Goal: Task Accomplishment & Management: Complete application form

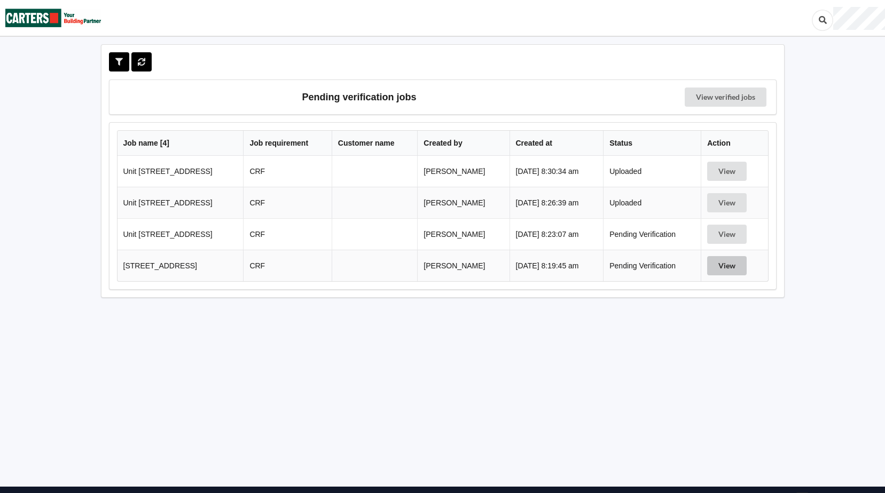
click at [731, 270] on button "View" at bounding box center [727, 265] width 40 height 19
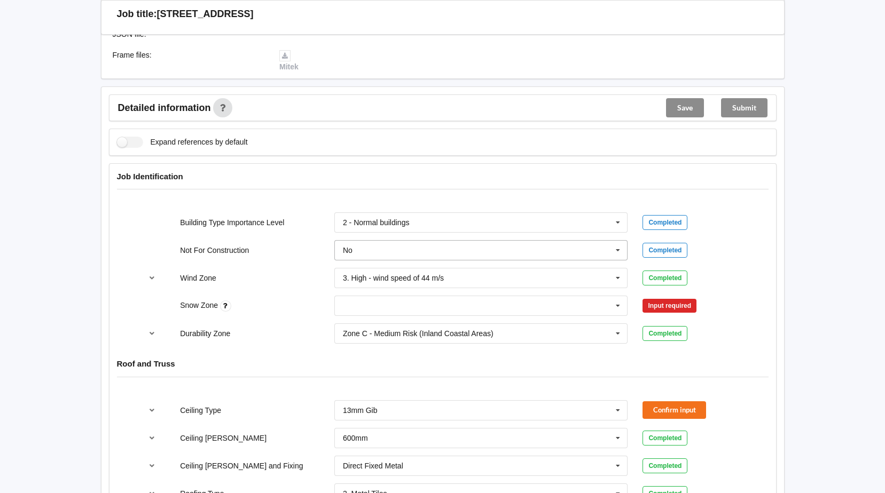
scroll to position [320, 0]
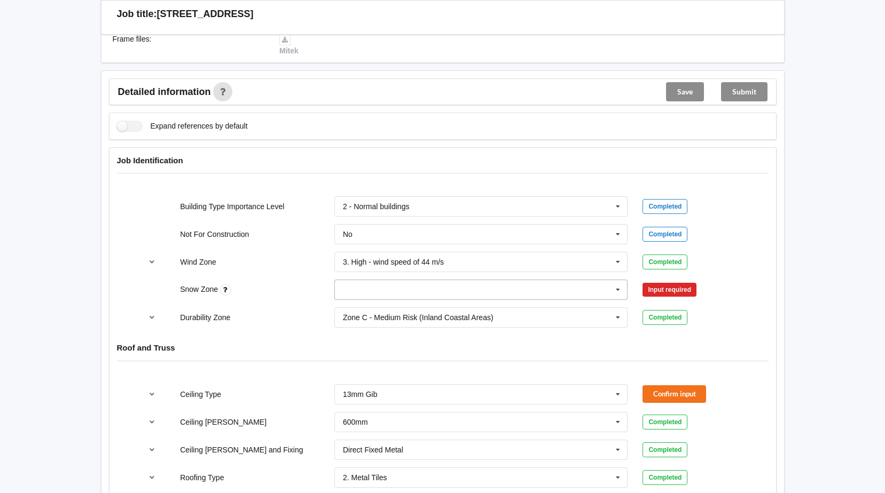
click at [618, 289] on icon at bounding box center [618, 290] width 16 height 20
click at [344, 308] on span "N0" at bounding box center [348, 309] width 10 height 9
click at [670, 294] on button "Confirm input" at bounding box center [674, 290] width 64 height 18
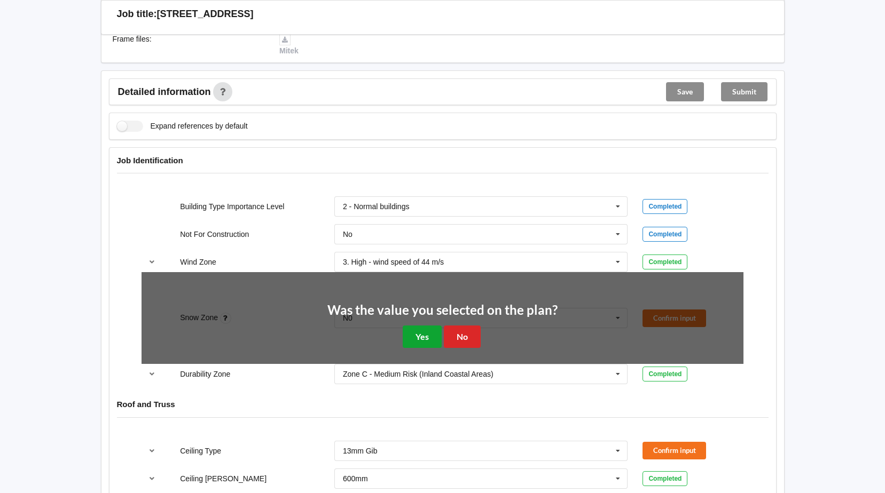
click at [424, 336] on button "Yes" at bounding box center [422, 337] width 39 height 22
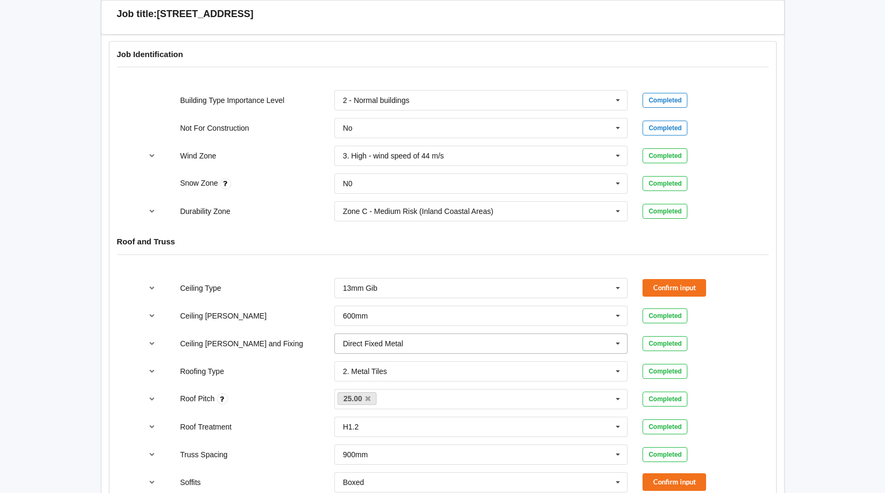
scroll to position [427, 0]
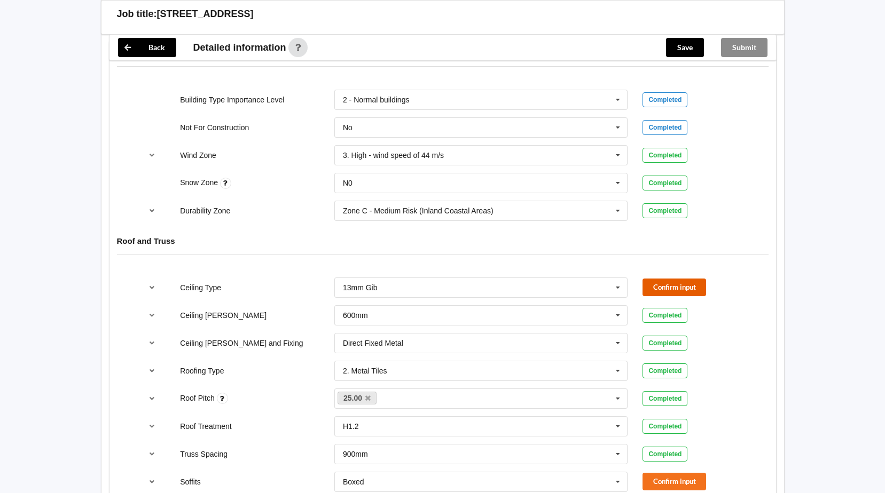
click at [670, 291] on button "Confirm input" at bounding box center [674, 288] width 64 height 18
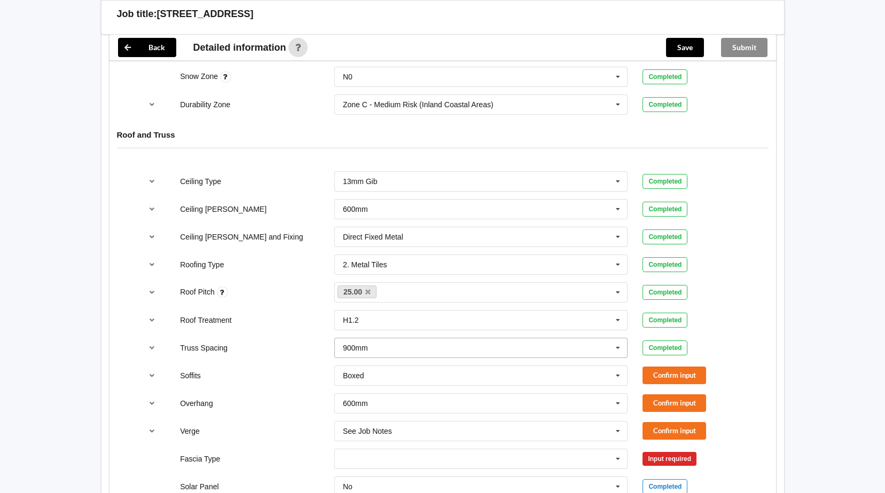
scroll to position [534, 0]
click at [680, 375] on button "Confirm input" at bounding box center [674, 375] width 64 height 18
click at [685, 399] on button "Confirm input" at bounding box center [674, 403] width 64 height 18
click at [688, 427] on button "Confirm input" at bounding box center [674, 431] width 64 height 18
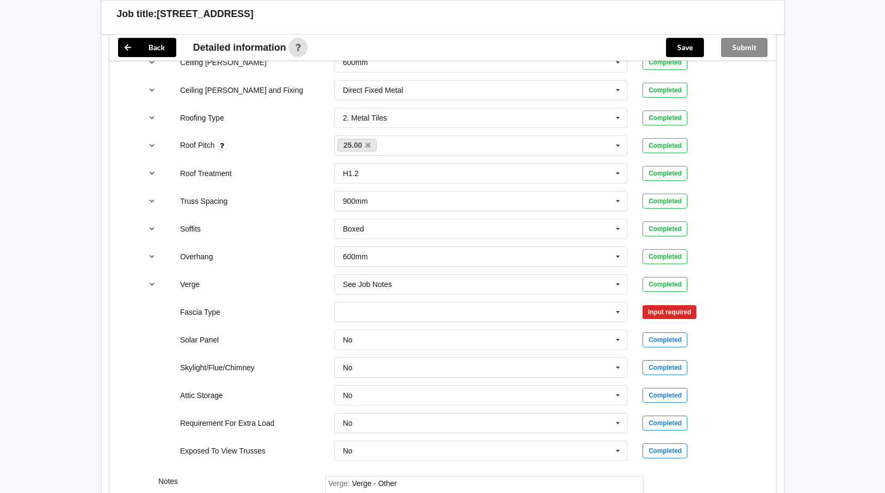
scroll to position [694, 0]
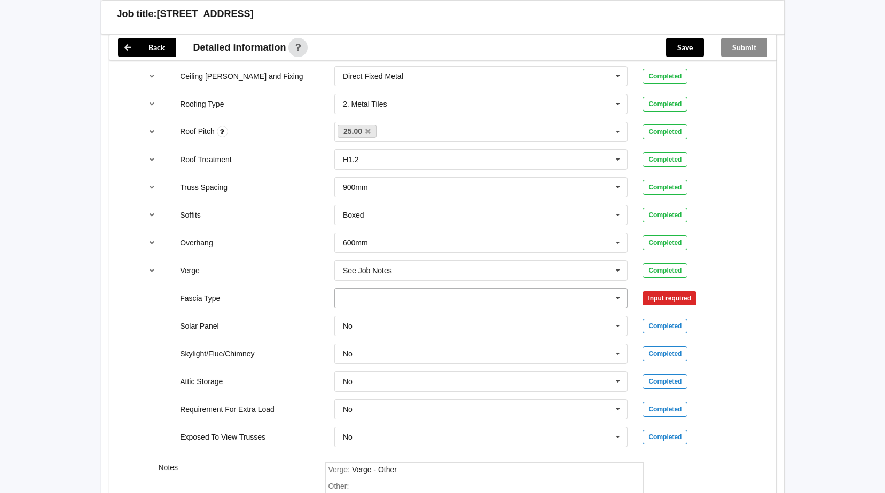
click at [617, 299] on icon at bounding box center [618, 299] width 16 height 20
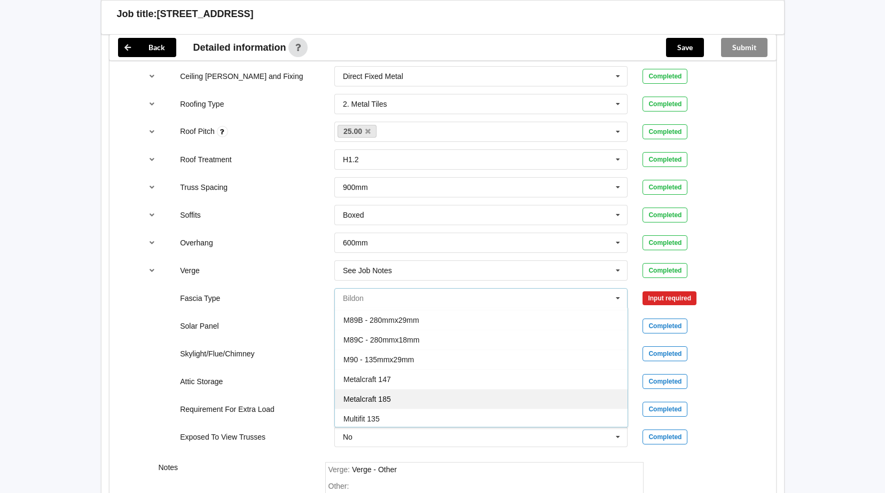
scroll to position [160, 0]
click at [376, 393] on span "Metalcraft 185" at bounding box center [367, 395] width 48 height 9
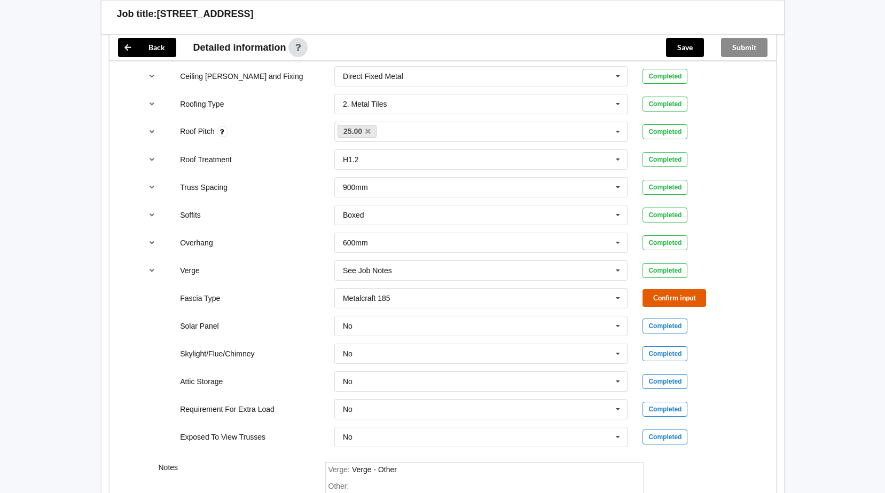
click at [662, 302] on button "Confirm input" at bounding box center [674, 298] width 64 height 18
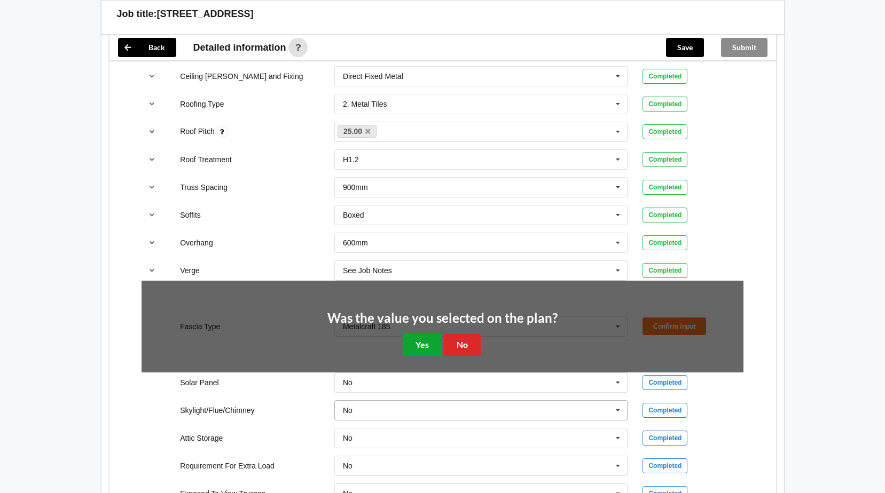
click at [409, 344] on button "Yes" at bounding box center [422, 345] width 39 height 22
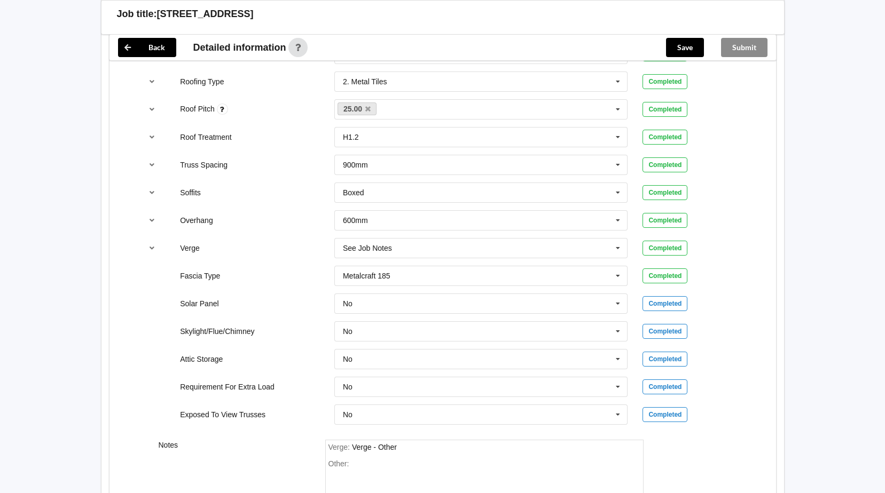
scroll to position [731, 0]
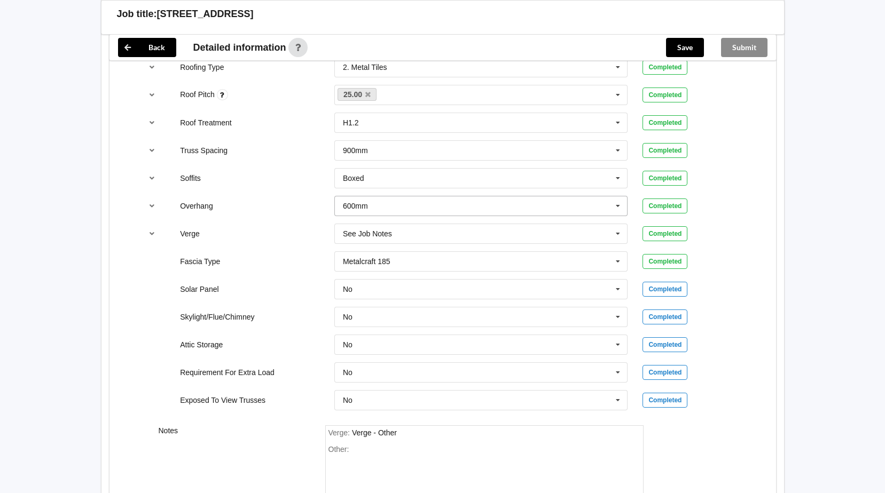
click at [617, 206] on icon at bounding box center [618, 207] width 16 height 20
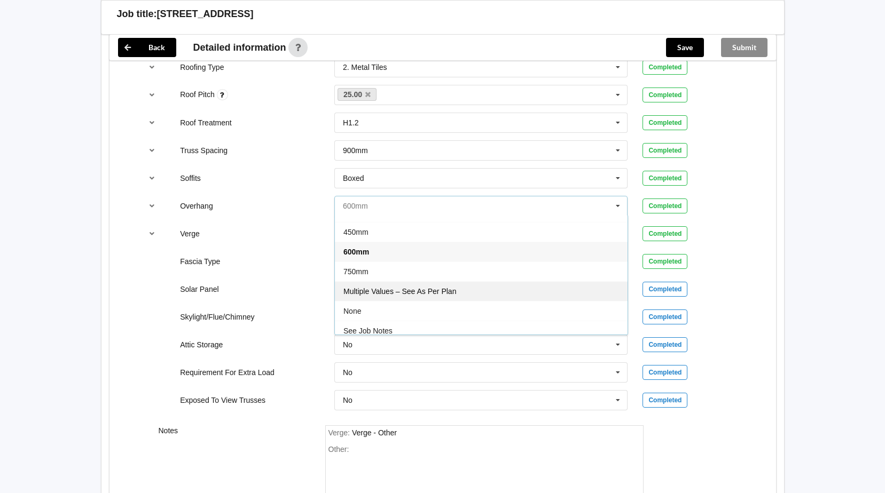
scroll to position [19, 0]
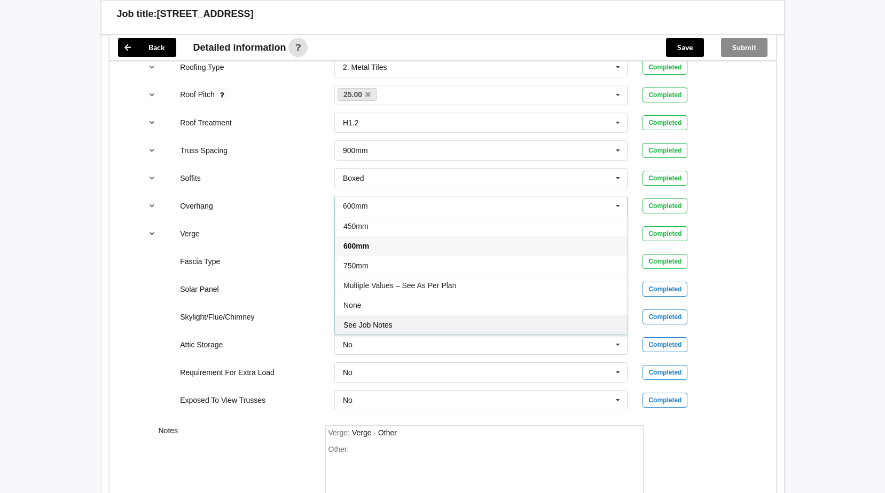
click at [385, 326] on span "See Job Notes" at bounding box center [367, 325] width 49 height 9
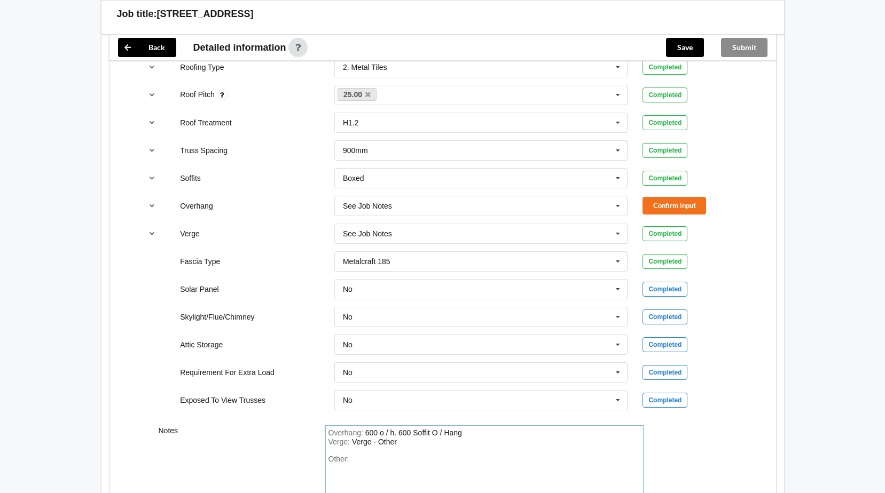
click at [475, 436] on div "Overhang : 600 o / h. 600 Soffit O / Hang" at bounding box center [484, 434] width 312 height 10
click at [433, 442] on div "Overhang : Verge : Verge - Other Other:" at bounding box center [484, 479] width 318 height 107
click at [354, 452] on div "Other:" at bounding box center [484, 482] width 312 height 75
click at [698, 201] on button "Confirm input" at bounding box center [674, 206] width 64 height 18
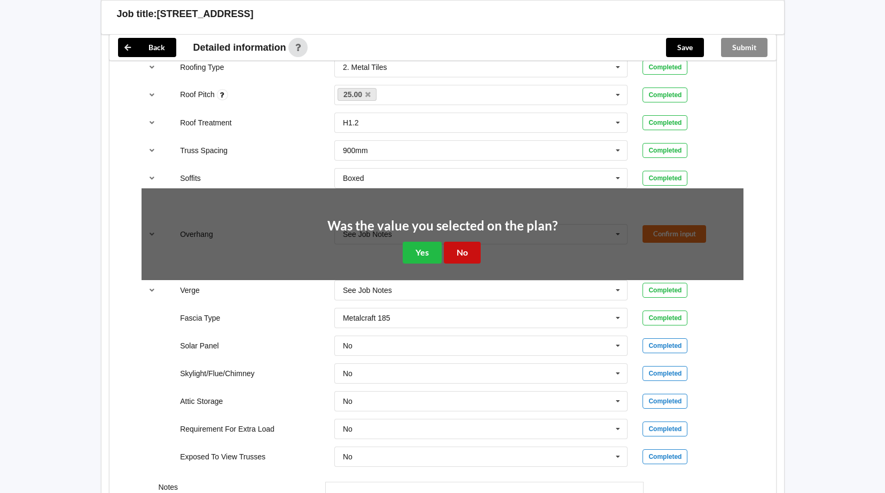
click at [455, 252] on button "No" at bounding box center [462, 253] width 37 height 22
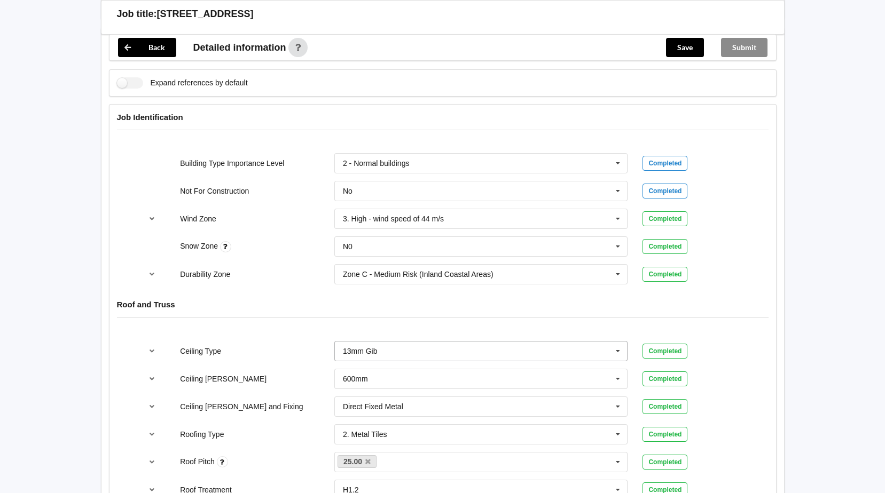
scroll to position [357, 0]
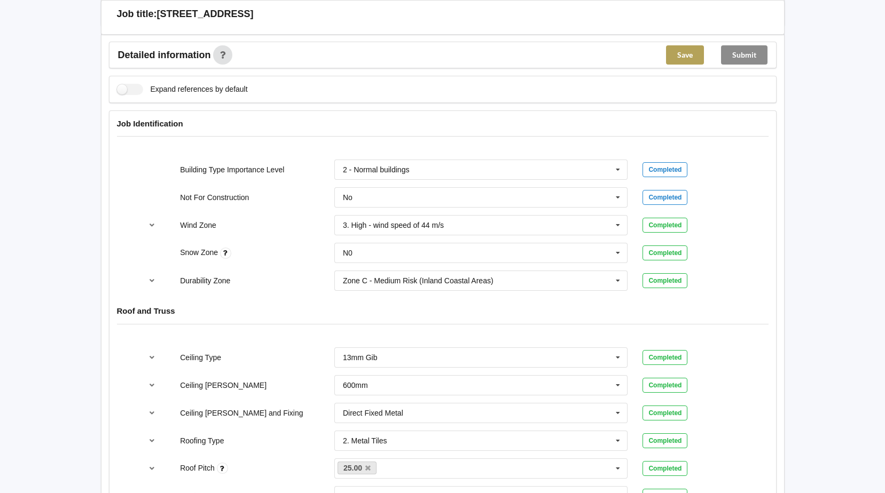
click at [671, 55] on button "Save" at bounding box center [685, 54] width 38 height 19
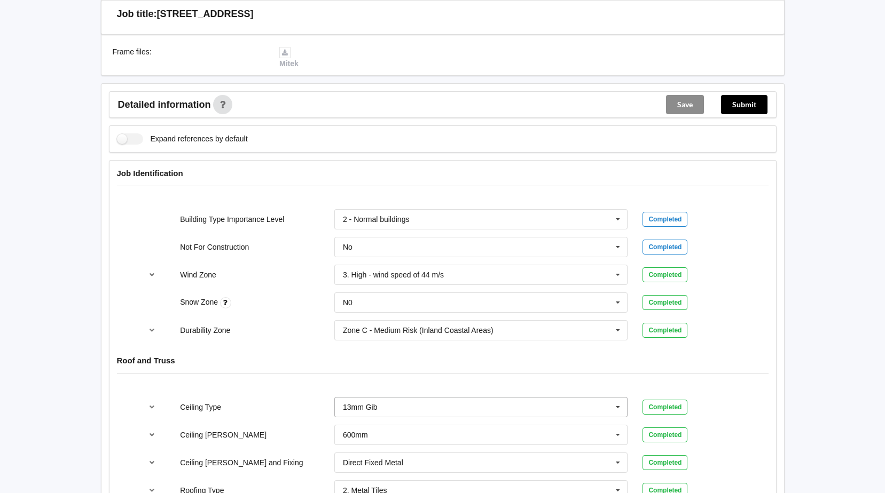
scroll to position [144, 0]
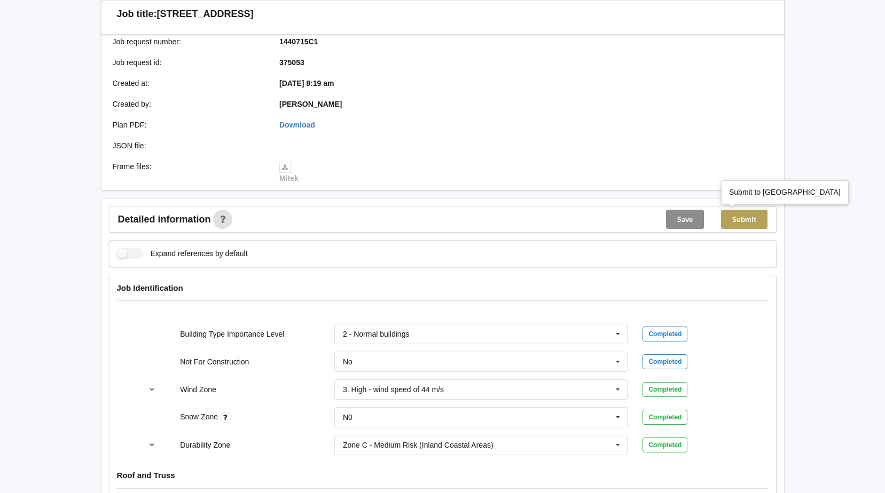
click at [744, 217] on button "Submit" at bounding box center [744, 219] width 46 height 19
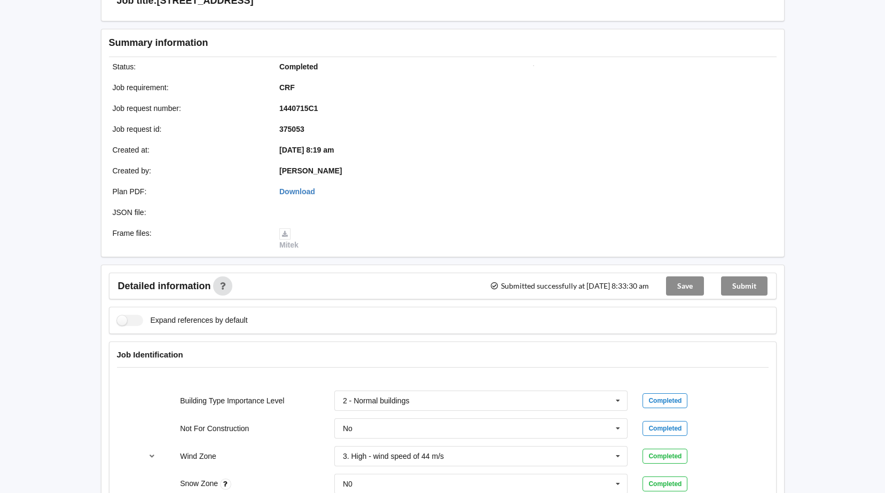
scroll to position [0, 0]
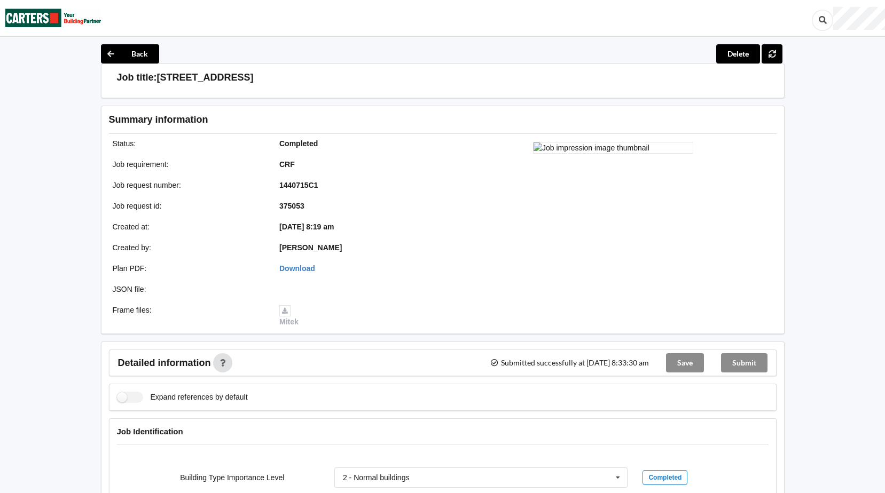
click at [36, 9] on img at bounding box center [53, 18] width 96 height 35
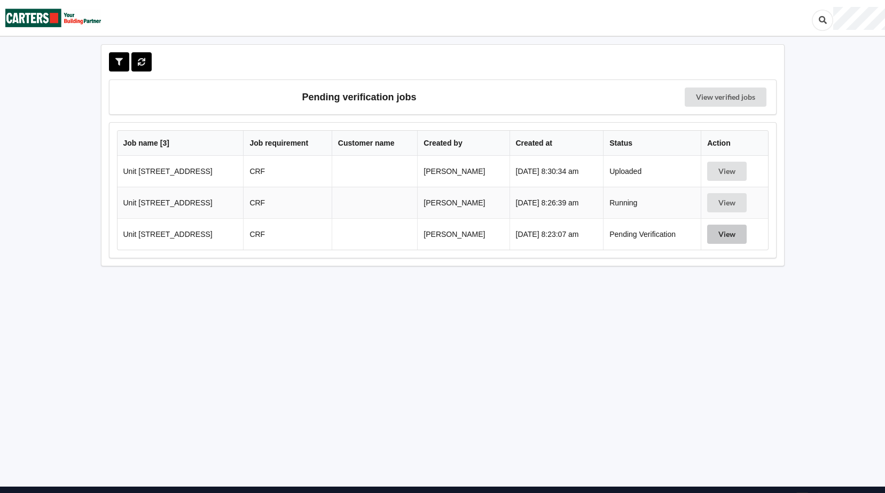
click at [739, 234] on button "View" at bounding box center [727, 234] width 40 height 19
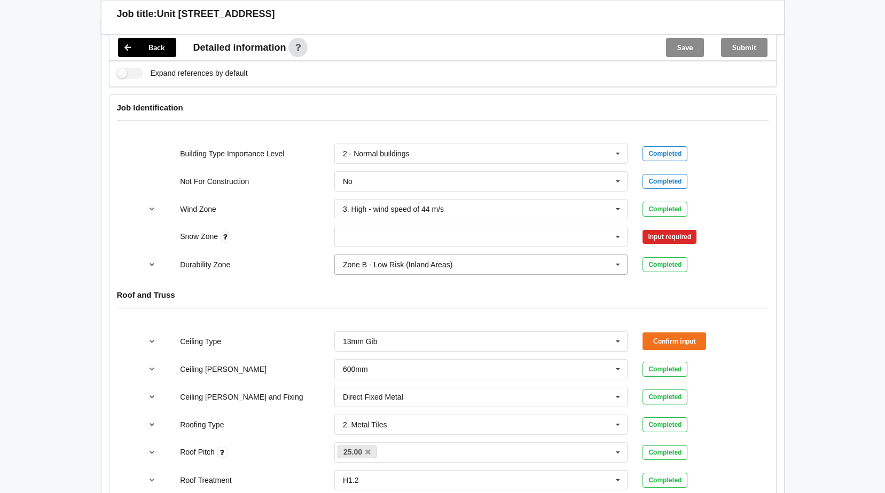
scroll to position [374, 0]
click at [620, 235] on icon at bounding box center [618, 237] width 16 height 20
click at [368, 254] on div "N0" at bounding box center [481, 256] width 293 height 20
click at [691, 233] on button "Confirm input" at bounding box center [674, 237] width 64 height 18
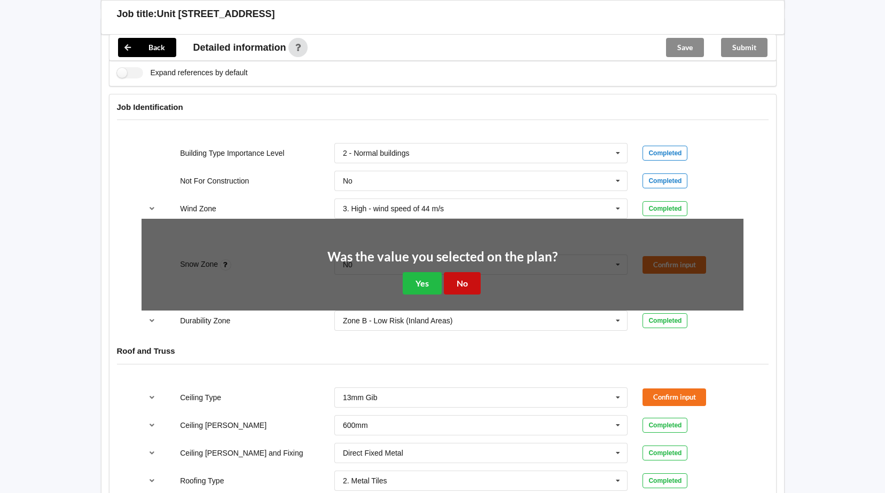
click at [471, 279] on button "No" at bounding box center [462, 283] width 37 height 22
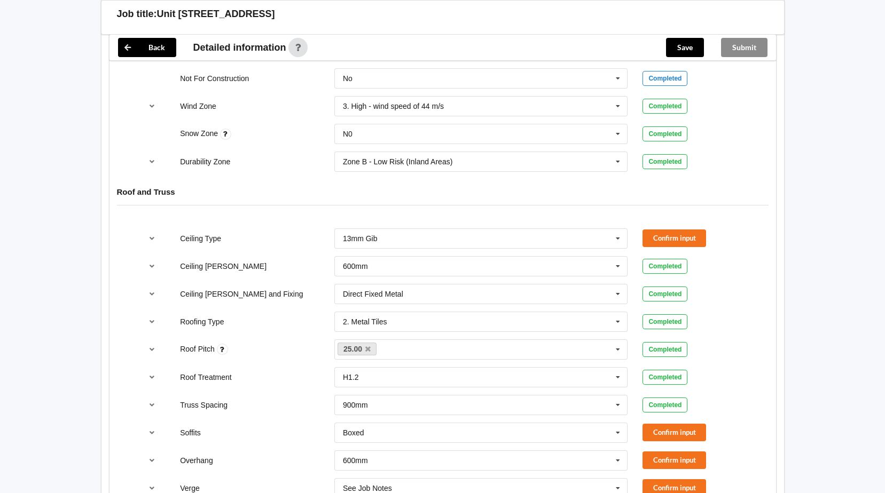
scroll to position [481, 0]
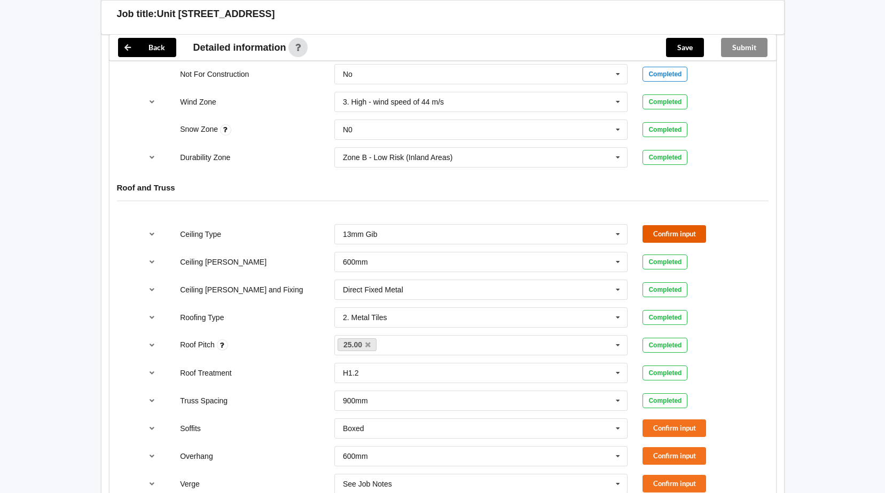
click at [665, 233] on button "Confirm input" at bounding box center [674, 234] width 64 height 18
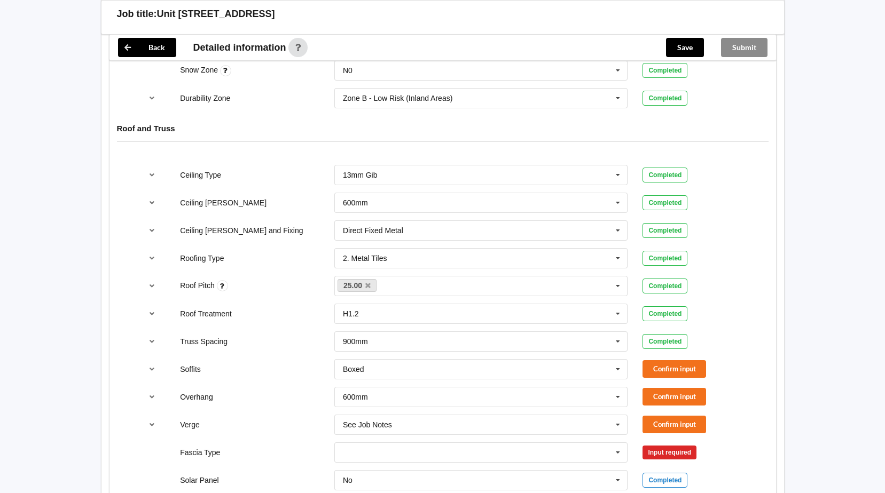
scroll to position [587, 0]
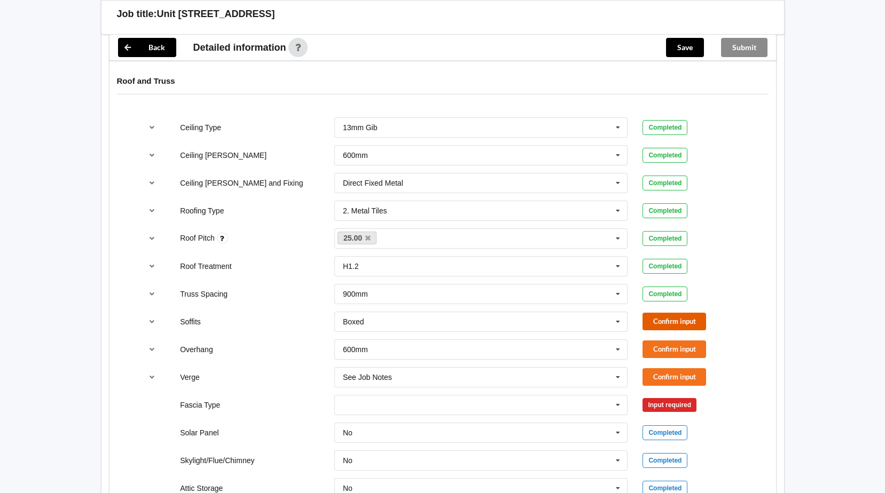
click at [673, 318] on button "Confirm input" at bounding box center [674, 322] width 64 height 18
click at [618, 349] on icon at bounding box center [618, 350] width 16 height 20
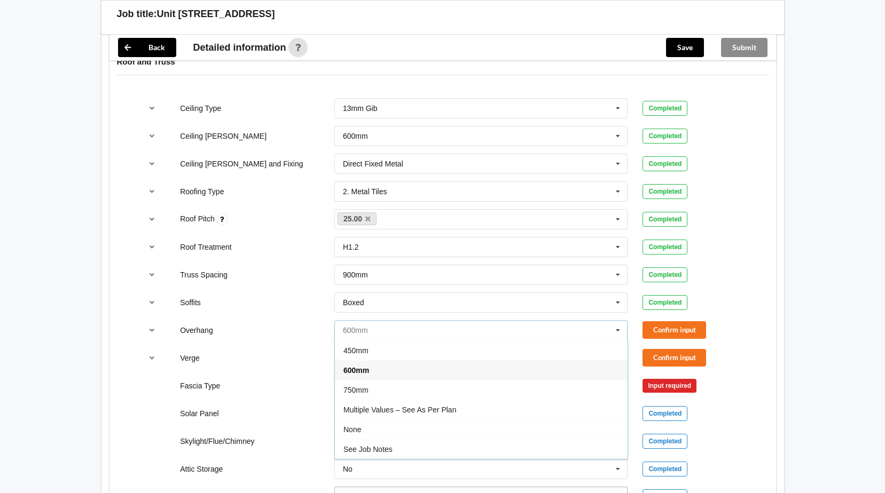
scroll to position [641, 0]
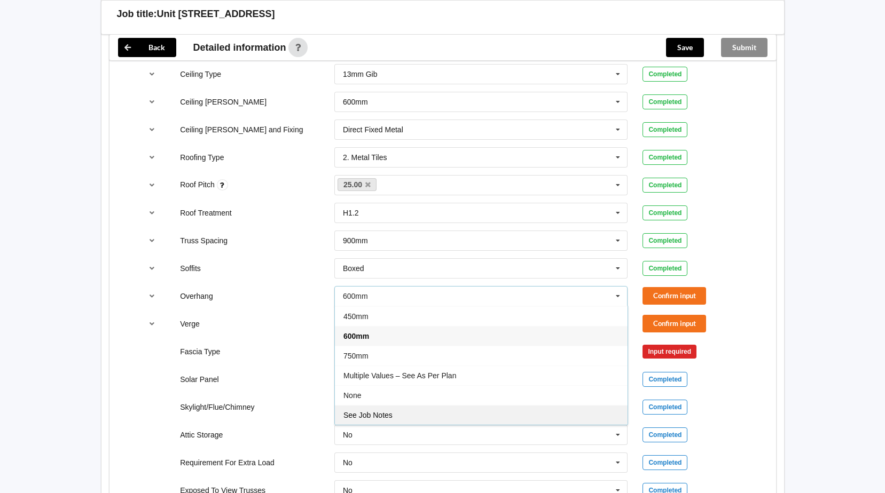
click at [386, 412] on span "See Job Notes" at bounding box center [367, 415] width 49 height 9
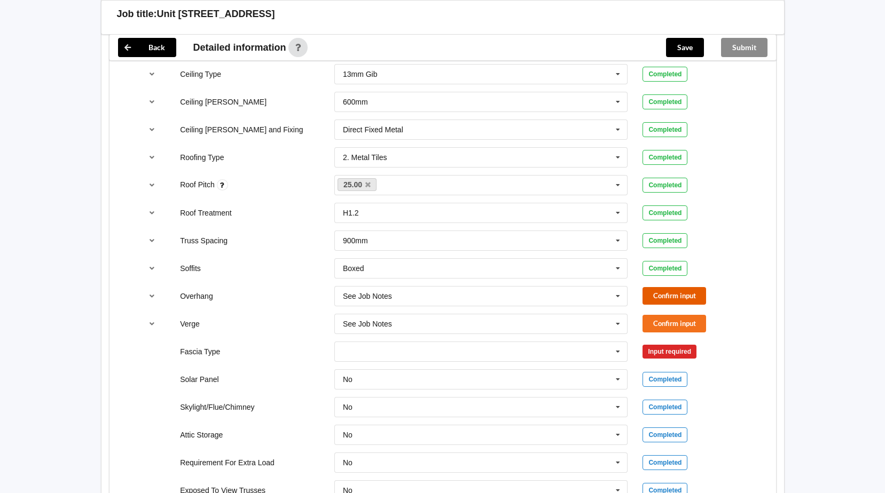
click at [689, 287] on button "Confirm input" at bounding box center [674, 296] width 64 height 18
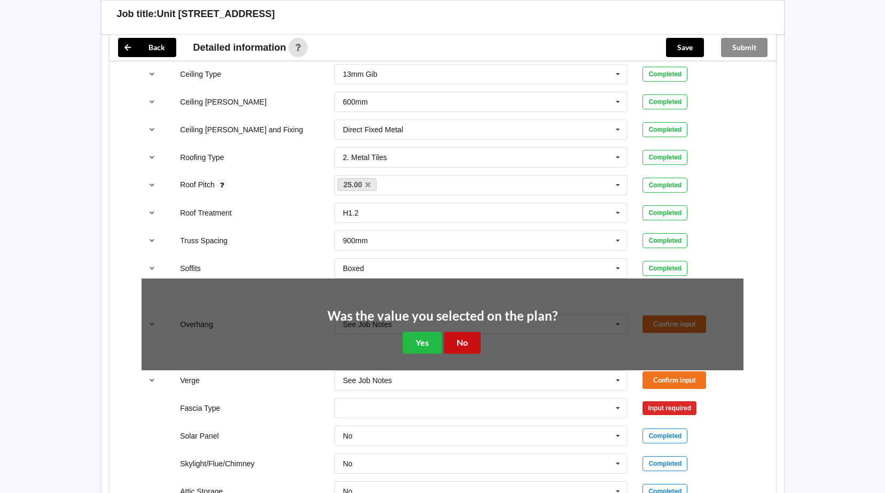
click at [472, 345] on button "No" at bounding box center [462, 343] width 37 height 22
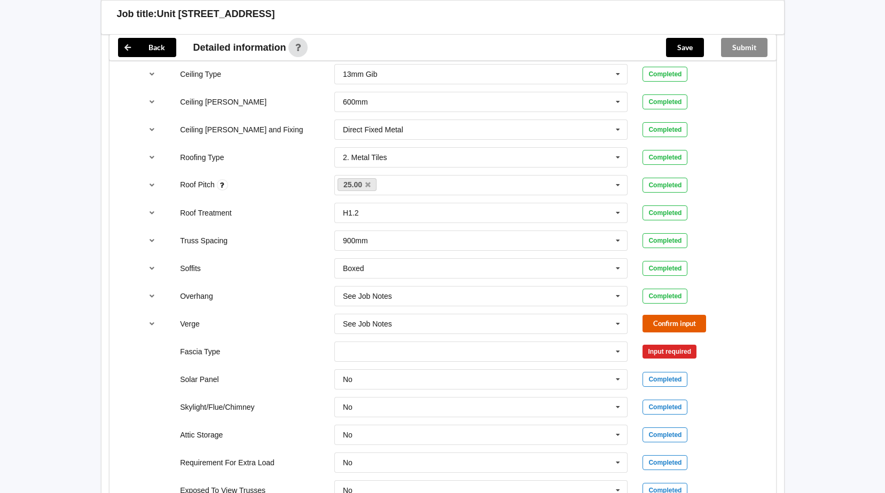
click at [671, 324] on button "Confirm input" at bounding box center [674, 324] width 64 height 18
click at [621, 350] on icon at bounding box center [618, 352] width 16 height 20
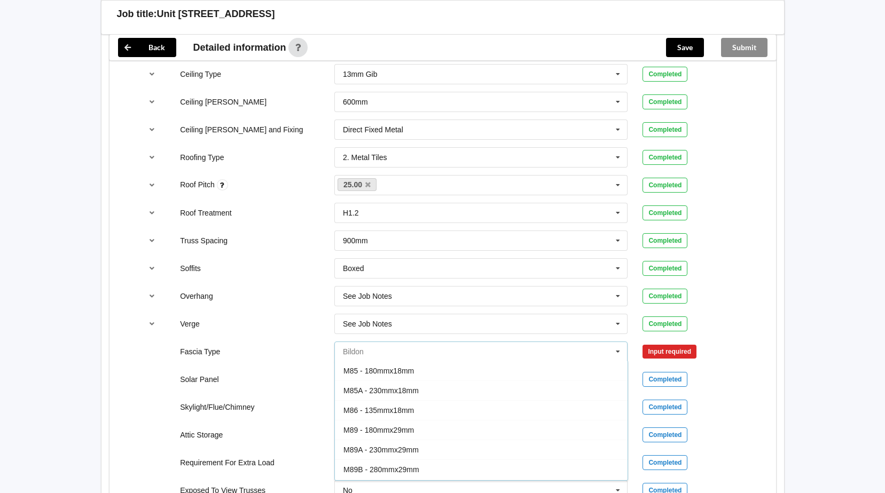
scroll to position [160, 0]
click at [380, 446] on span "Metalcraft 185" at bounding box center [367, 448] width 48 height 9
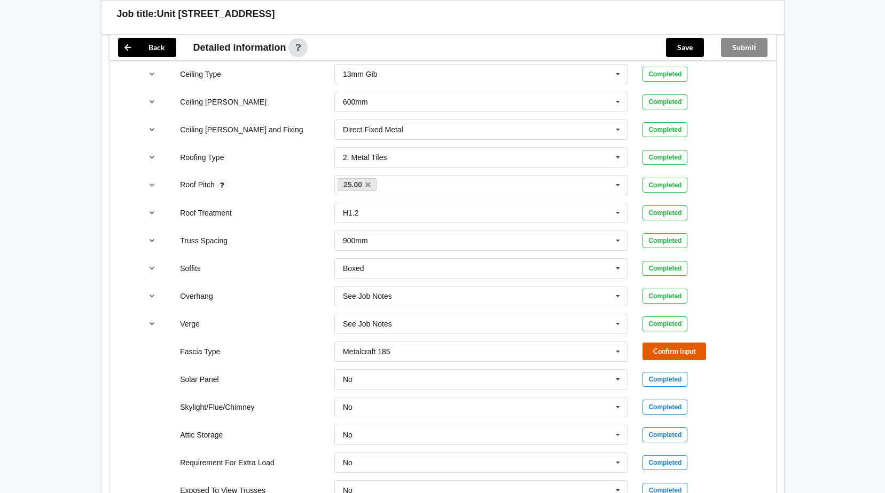
click at [695, 353] on button "Confirm input" at bounding box center [674, 352] width 64 height 18
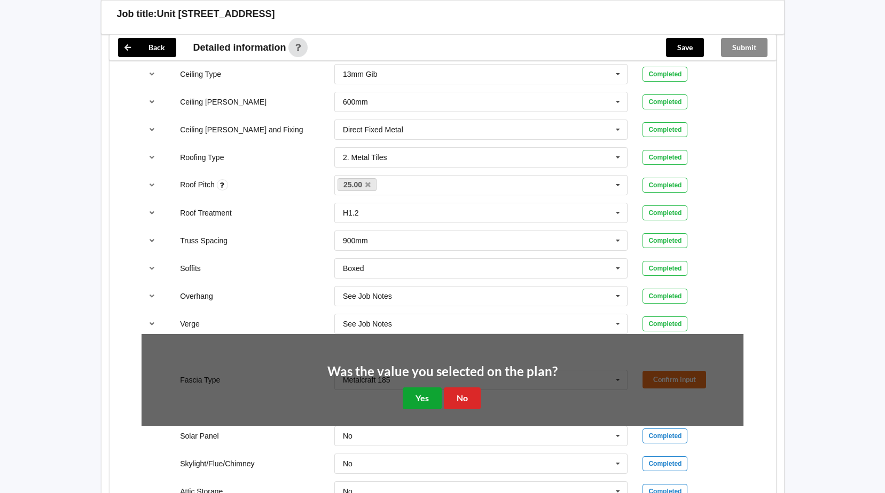
click at [423, 403] on button "Yes" at bounding box center [422, 399] width 39 height 22
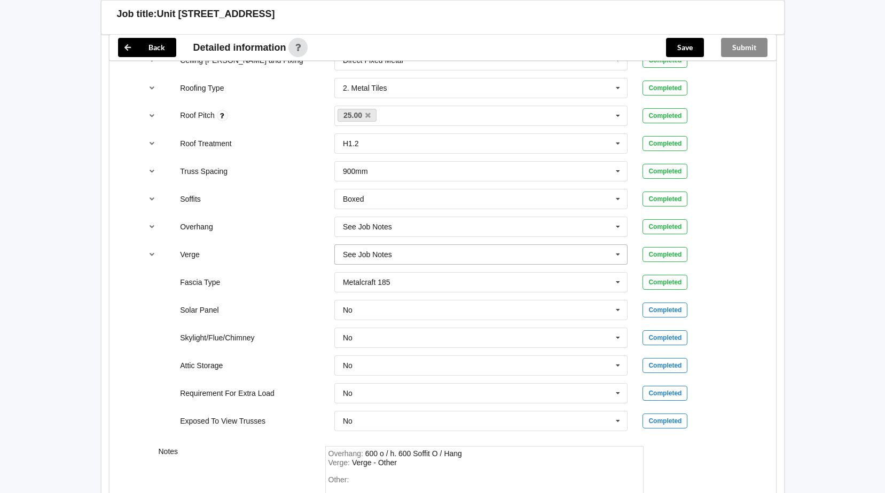
scroll to position [848, 0]
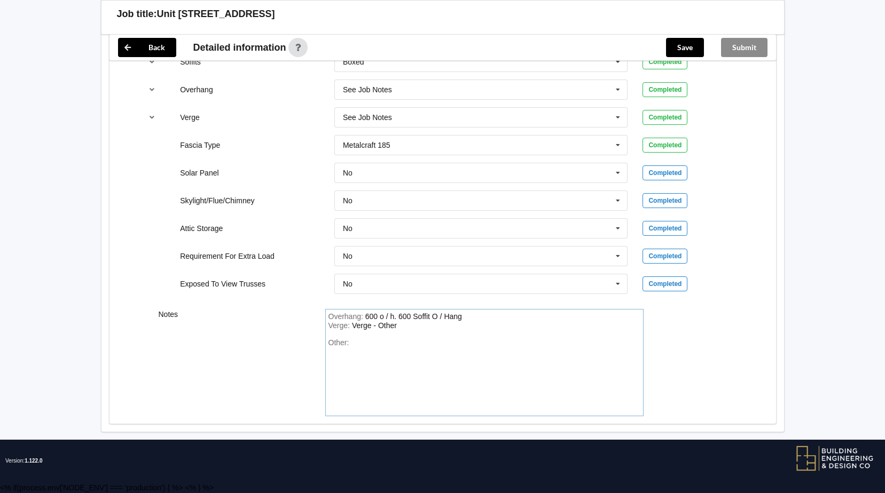
click at [482, 318] on div "Overhang : 600 o / h. 600 Soffit O / Hang" at bounding box center [484, 317] width 312 height 10
click at [456, 326] on div "Verge : Verge - Other" at bounding box center [484, 326] width 312 height 10
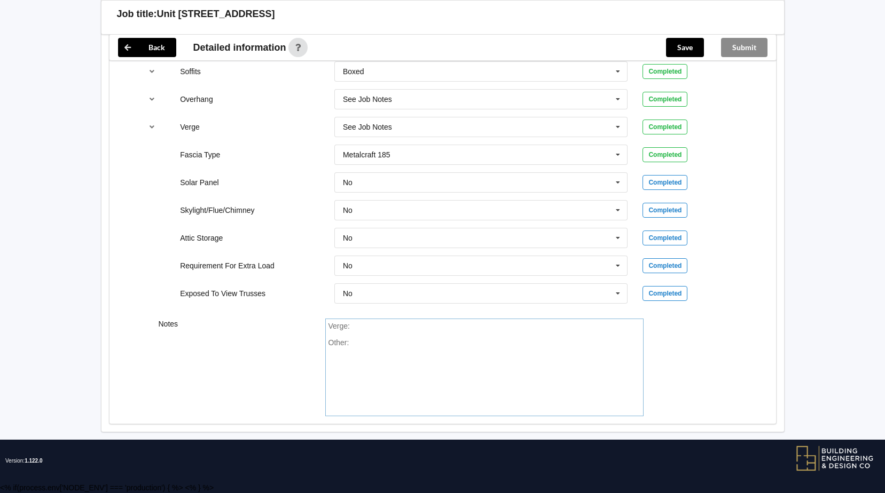
click at [405, 343] on div "Other:" at bounding box center [484, 376] width 312 height 75
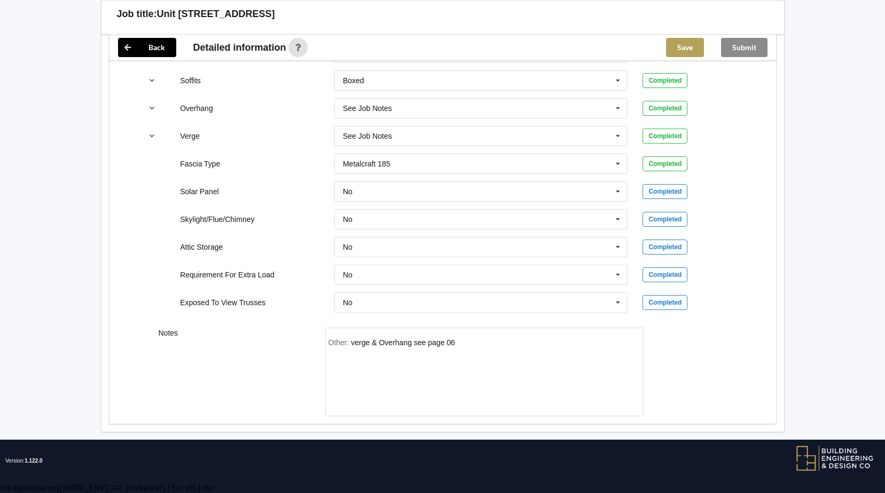
click at [695, 50] on button "Save" at bounding box center [685, 47] width 38 height 19
click at [749, 45] on button "Submit" at bounding box center [744, 47] width 46 height 19
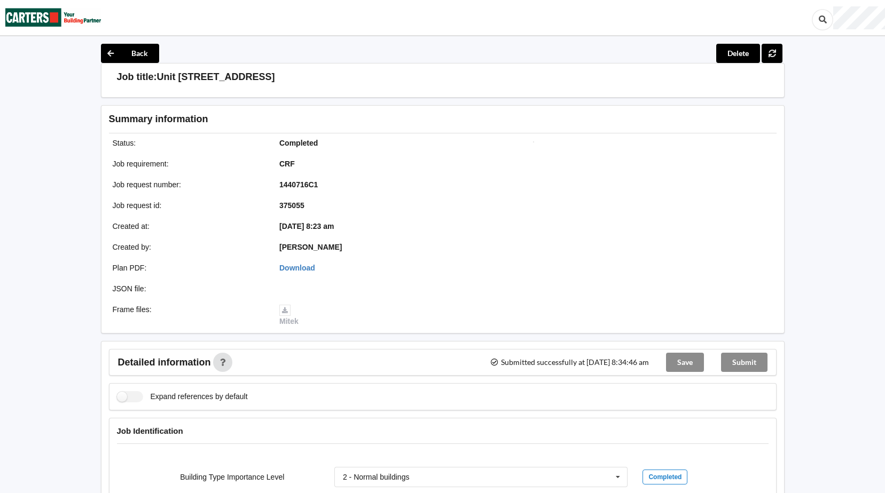
scroll to position [0, 0]
click at [36, 20] on img at bounding box center [53, 18] width 96 height 35
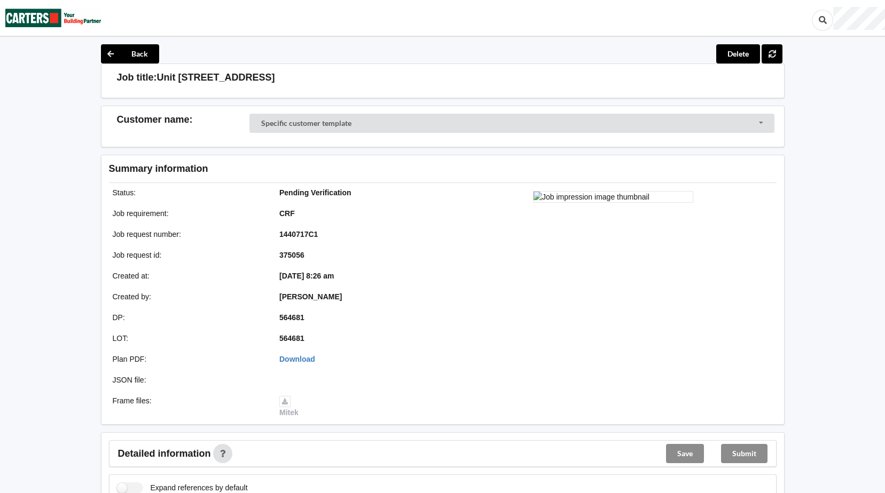
click at [37, 20] on img at bounding box center [53, 18] width 96 height 35
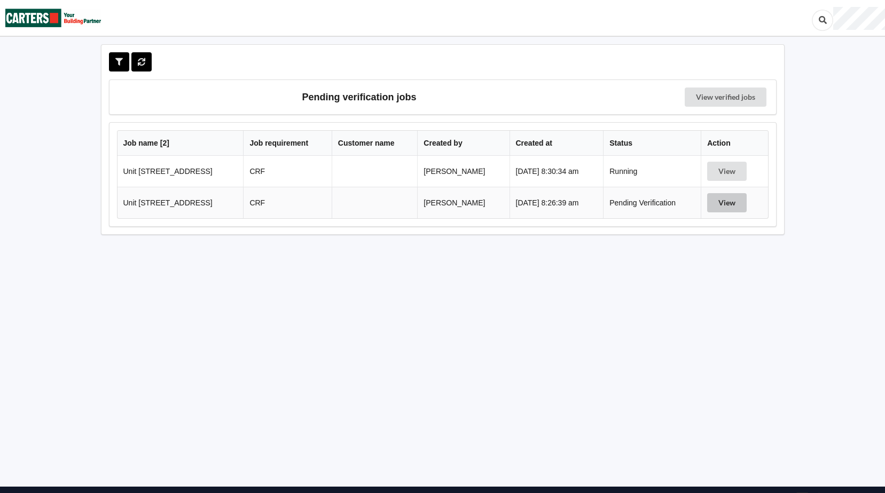
click at [733, 200] on button "View" at bounding box center [727, 202] width 40 height 19
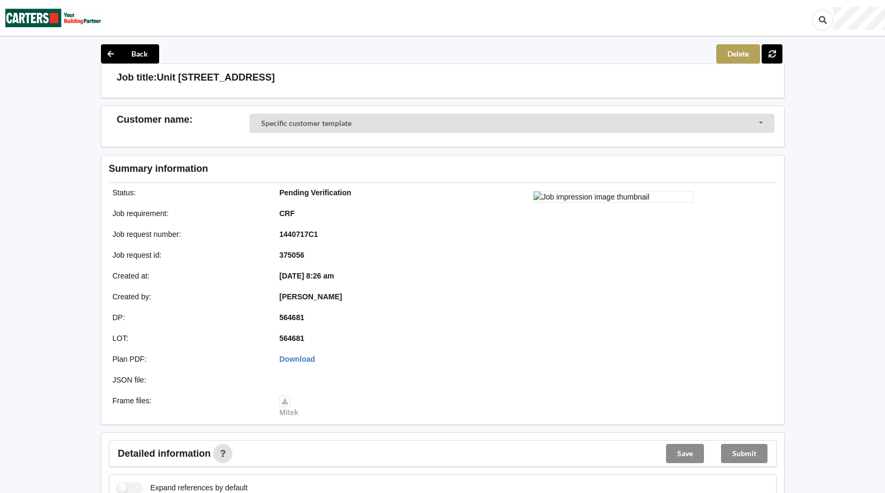
click at [731, 49] on button "Delete" at bounding box center [738, 53] width 44 height 19
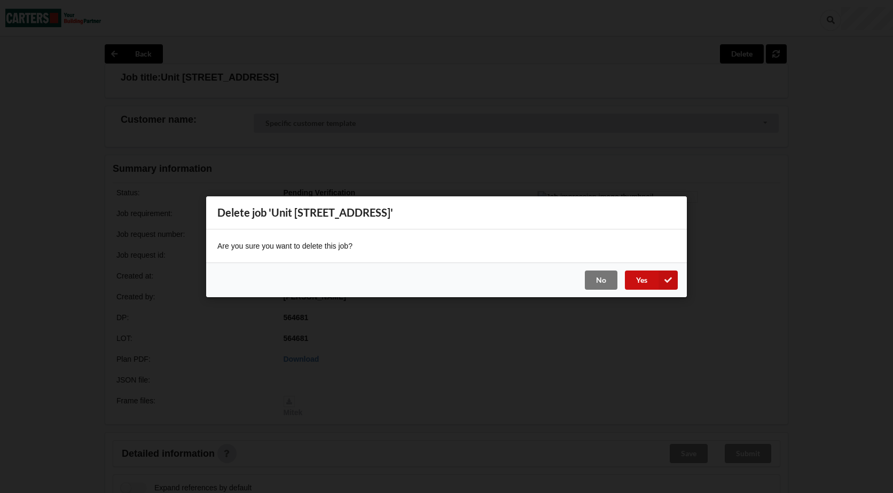
click at [652, 283] on button "Yes" at bounding box center [651, 279] width 53 height 19
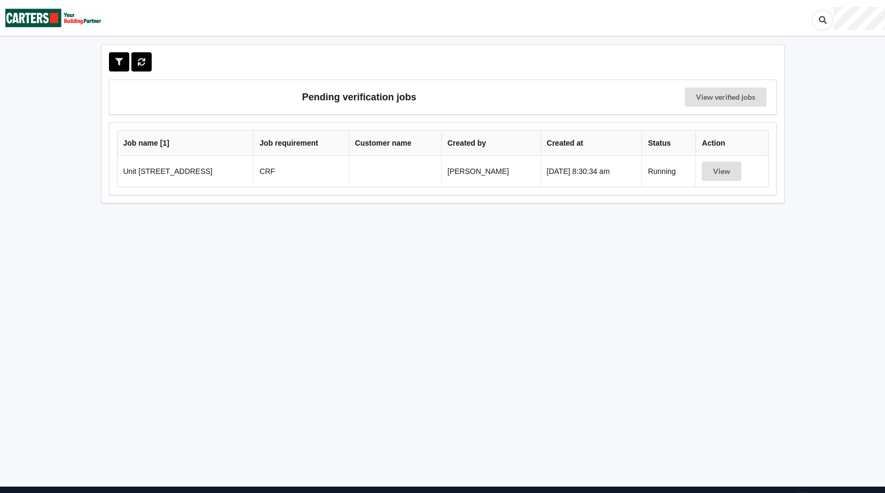
click at [29, 17] on img at bounding box center [53, 18] width 96 height 35
click at [718, 175] on button "View" at bounding box center [722, 171] width 40 height 19
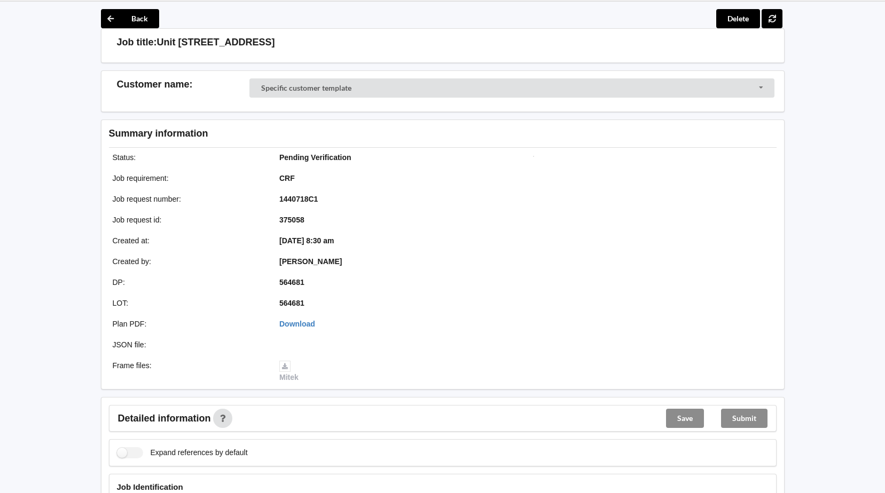
scroll to position [53, 0]
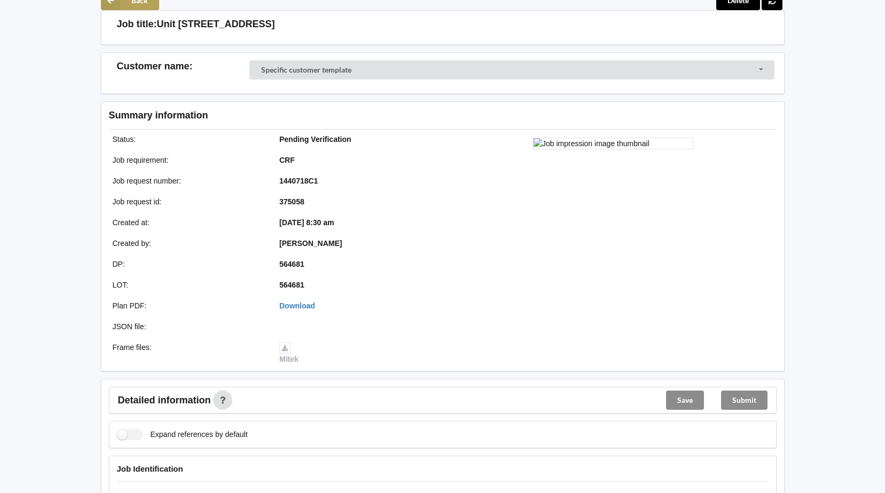
click at [131, 5] on button "Back" at bounding box center [130, 0] width 58 height 19
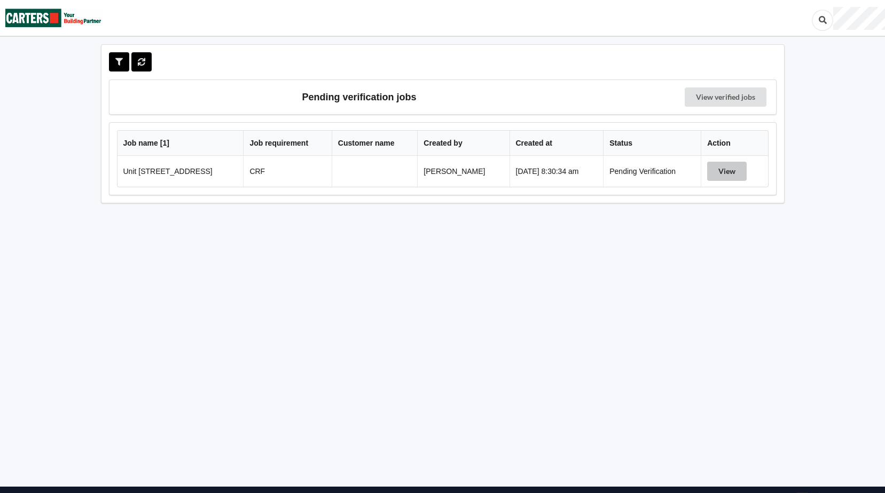
click at [728, 170] on button "View" at bounding box center [727, 171] width 40 height 19
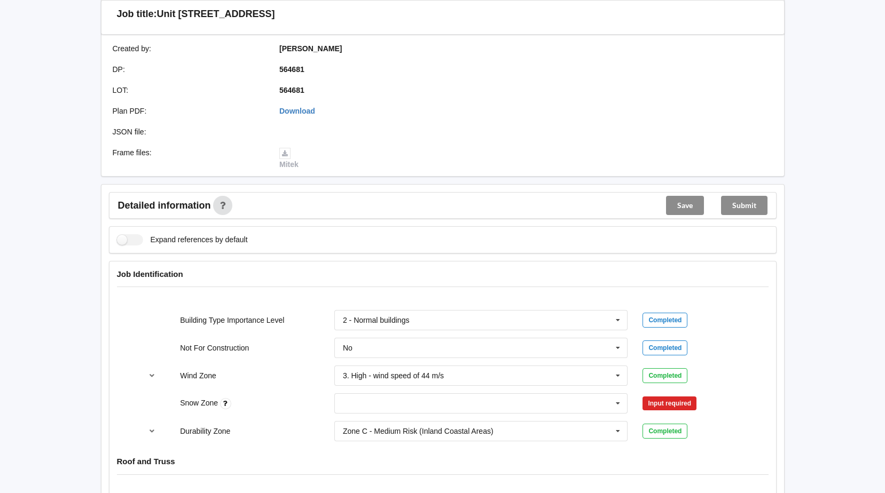
scroll to position [267, 0]
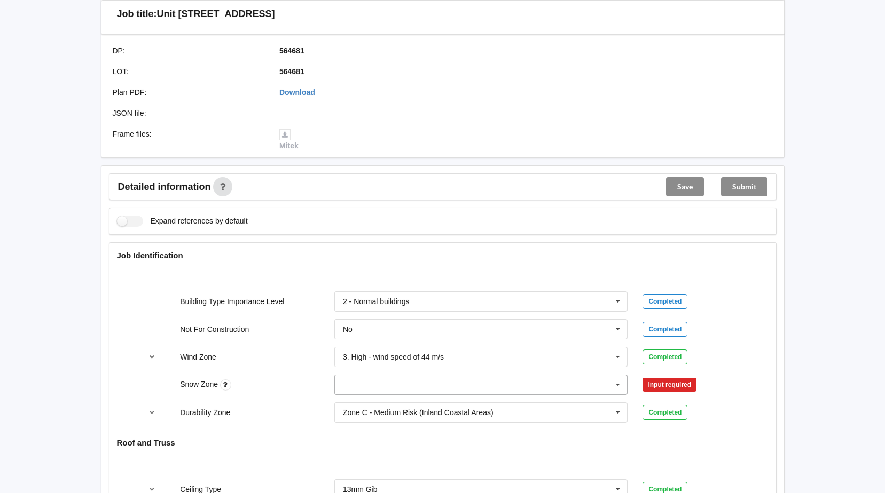
click at [614, 384] on icon at bounding box center [618, 385] width 16 height 20
click at [343, 264] on div "N0" at bounding box center [481, 266] width 293 height 20
click at [674, 383] on button "Confirm input" at bounding box center [674, 385] width 64 height 18
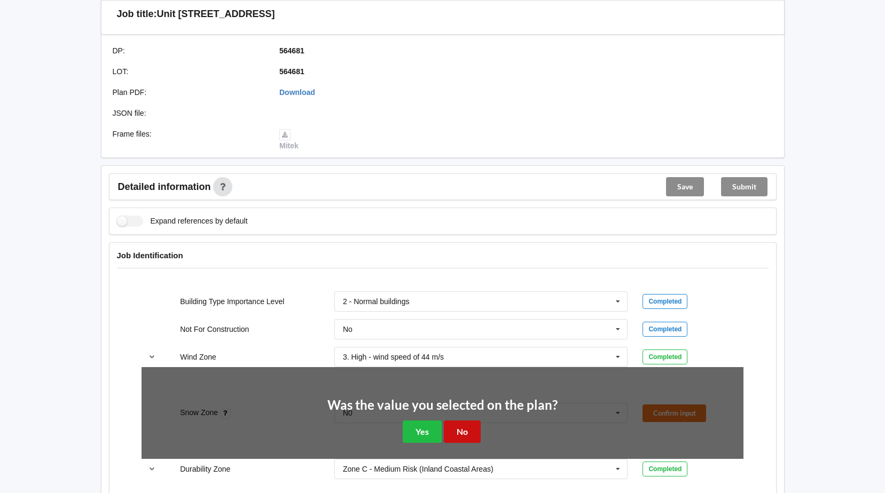
click at [459, 433] on button "No" at bounding box center [462, 432] width 37 height 22
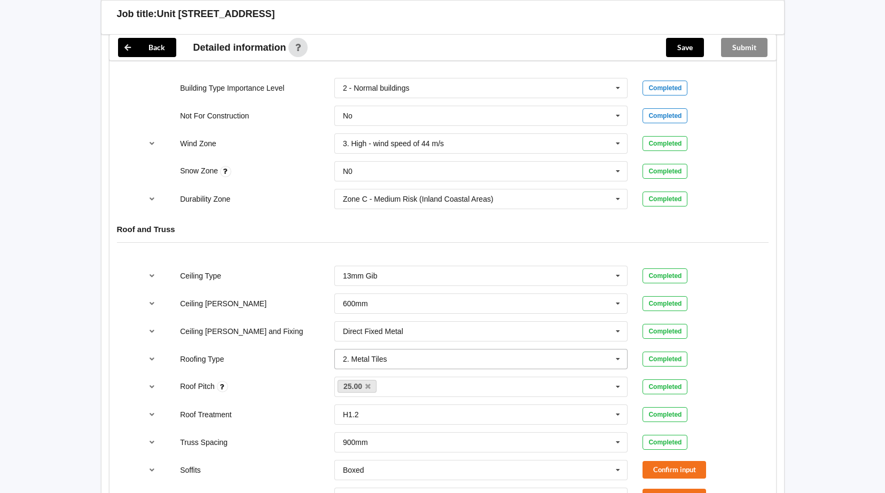
scroll to position [587, 0]
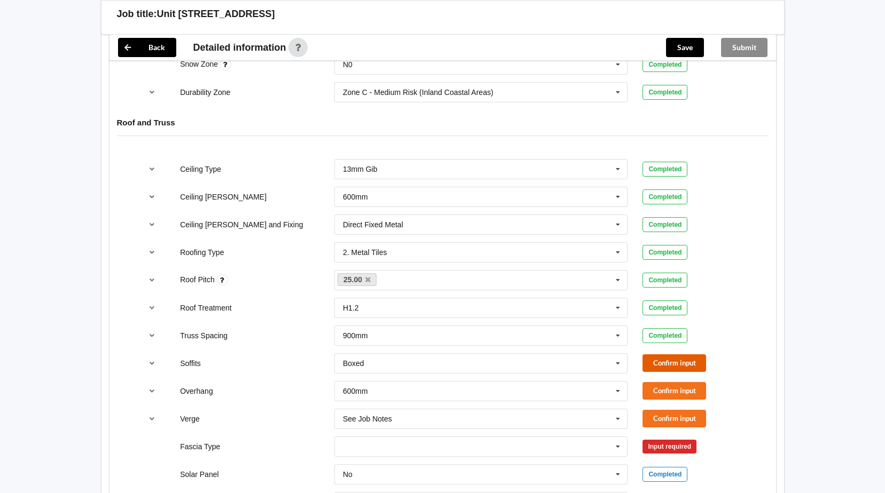
click at [676, 360] on button "Confirm input" at bounding box center [674, 364] width 64 height 18
click at [616, 390] on icon at bounding box center [618, 392] width 16 height 20
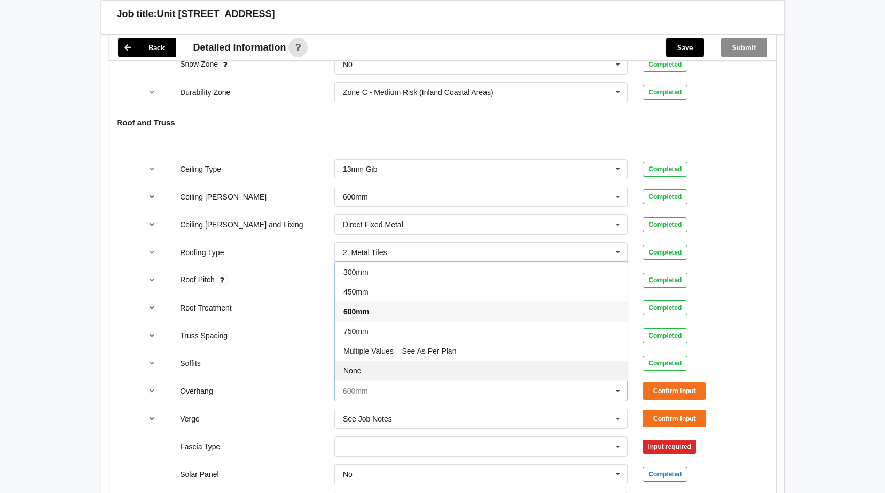
scroll to position [19, 0]
click at [387, 368] on span "See Job Notes" at bounding box center [367, 371] width 49 height 9
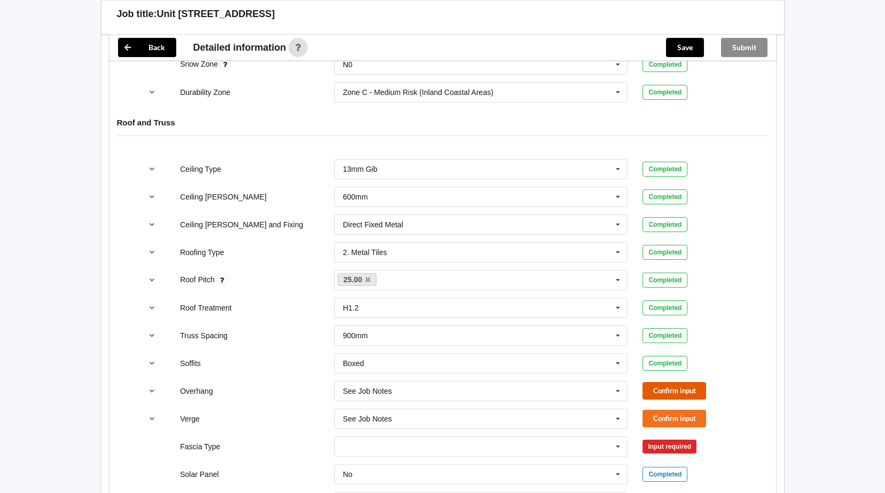
click at [676, 391] on button "Confirm input" at bounding box center [674, 391] width 64 height 18
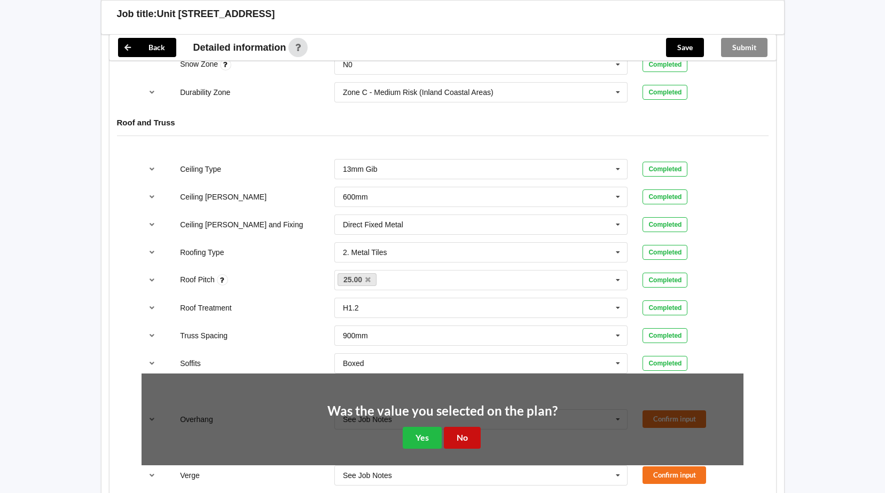
drag, startPoint x: 467, startPoint y: 436, endPoint x: 485, endPoint y: 437, distance: 17.7
click at [470, 436] on button "No" at bounding box center [462, 438] width 37 height 22
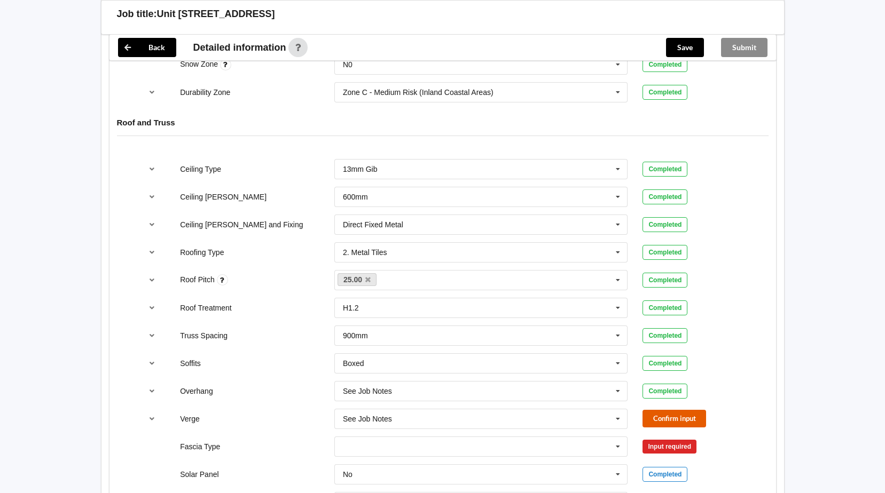
click at [666, 417] on button "Confirm input" at bounding box center [674, 419] width 64 height 18
click at [615, 446] on icon at bounding box center [618, 447] width 16 height 20
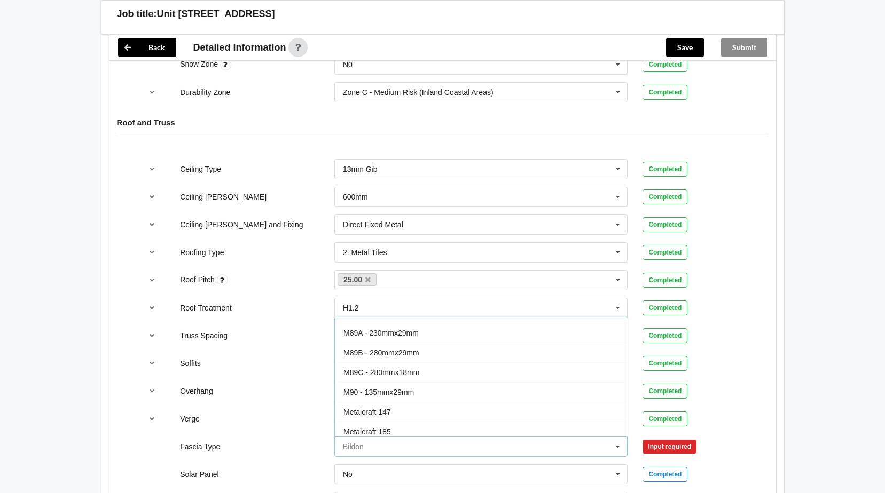
scroll to position [160, 0]
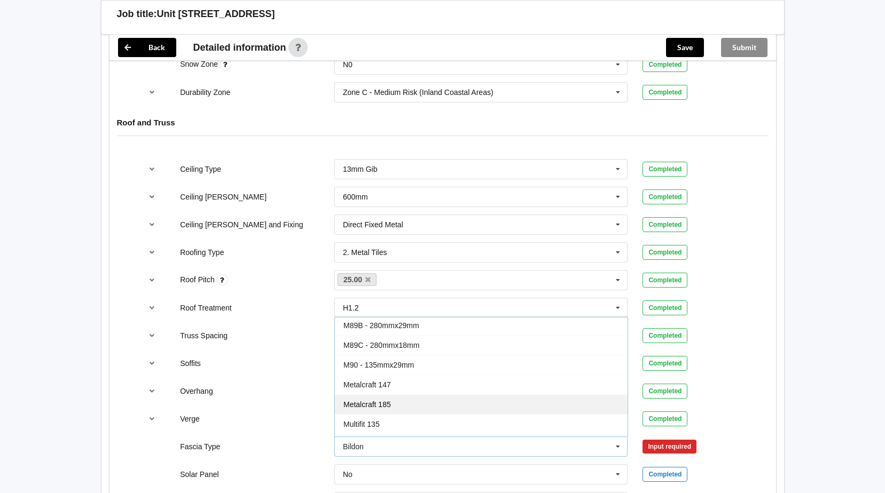
click at [381, 404] on span "Metalcraft 185" at bounding box center [367, 405] width 48 height 9
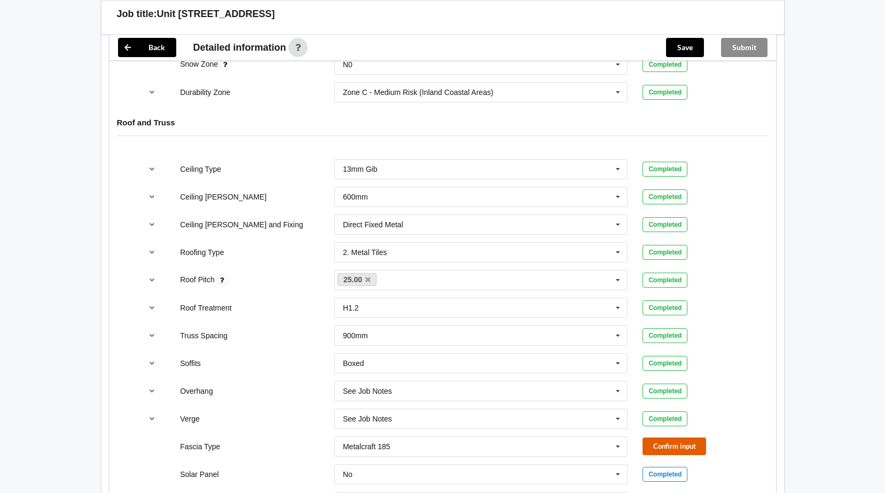
click at [686, 442] on button "Confirm input" at bounding box center [674, 447] width 64 height 18
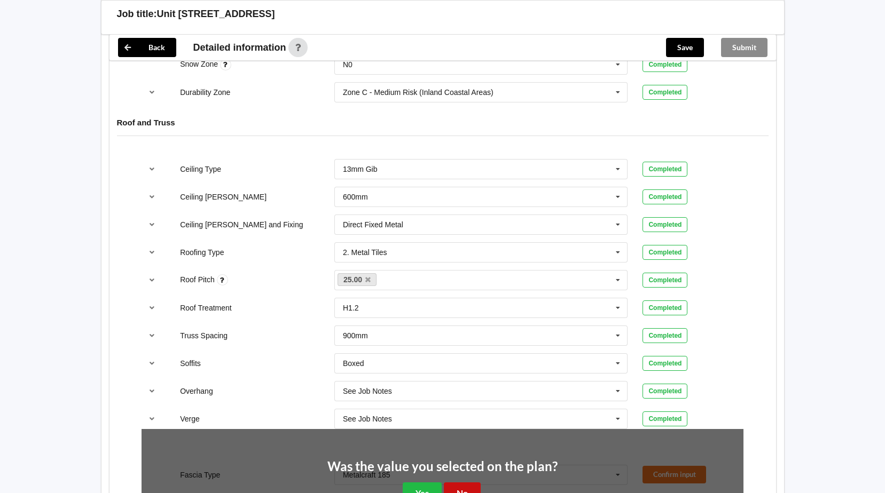
click at [465, 487] on button "No" at bounding box center [462, 494] width 37 height 22
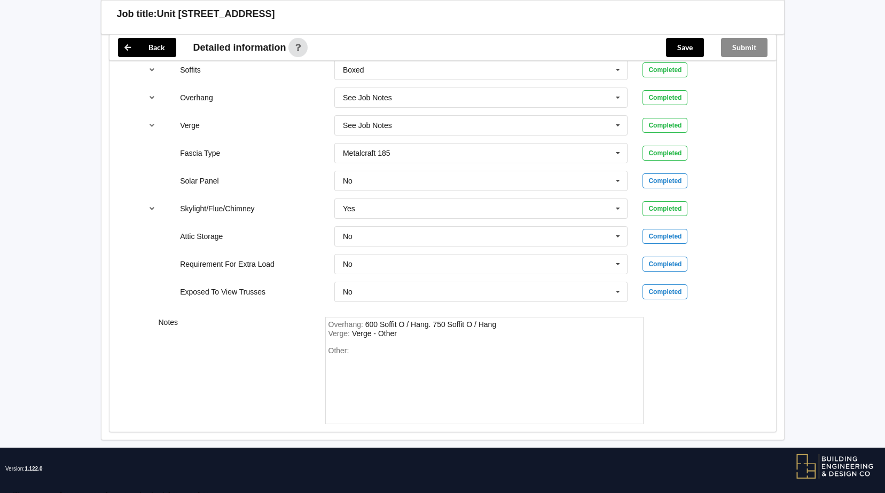
scroll to position [889, 0]
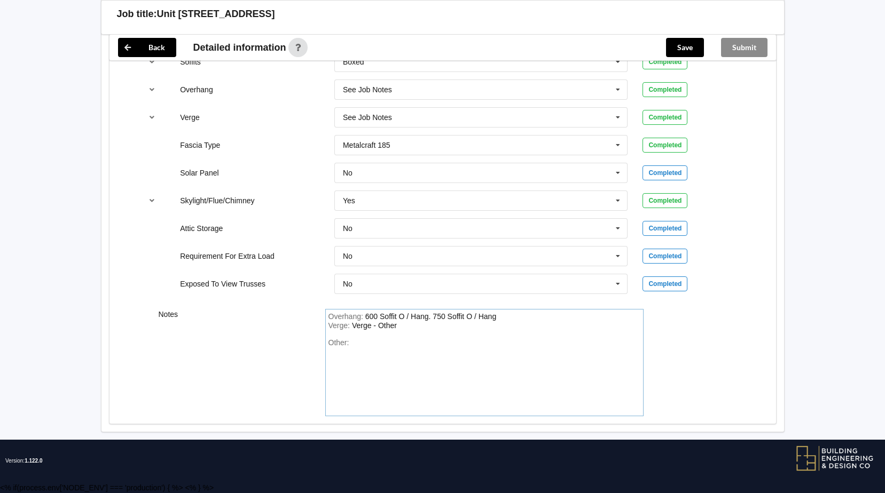
click at [529, 319] on div "Overhang : 600 Soffit O / Hang. 750 Soffit O / Hang" at bounding box center [484, 317] width 312 height 10
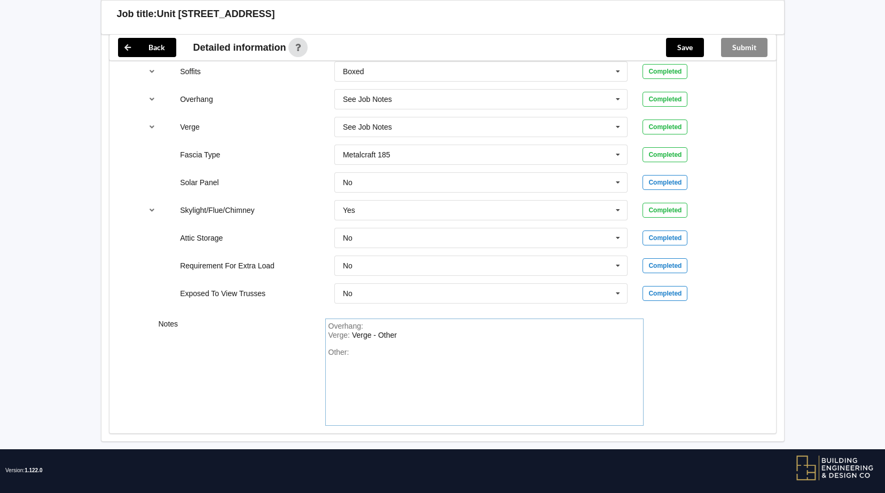
click at [473, 331] on div "Verge : Verge - Other" at bounding box center [484, 336] width 312 height 10
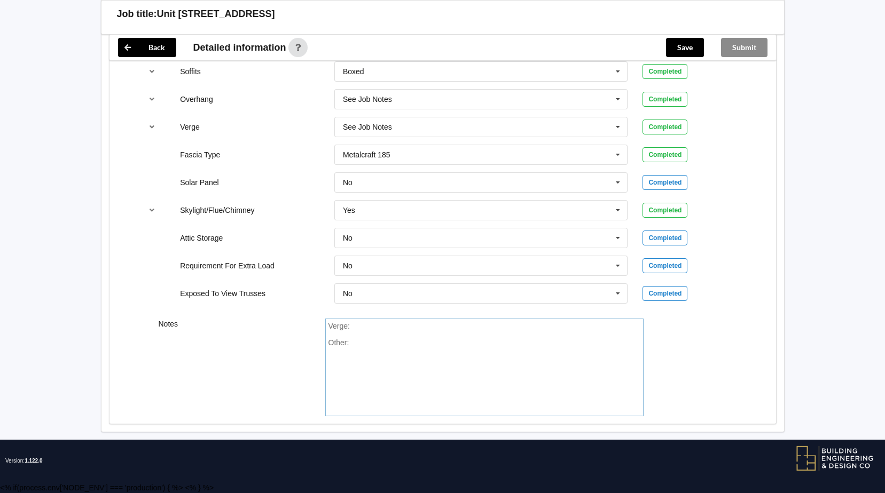
click at [434, 347] on div "Other:" at bounding box center [484, 376] width 312 height 75
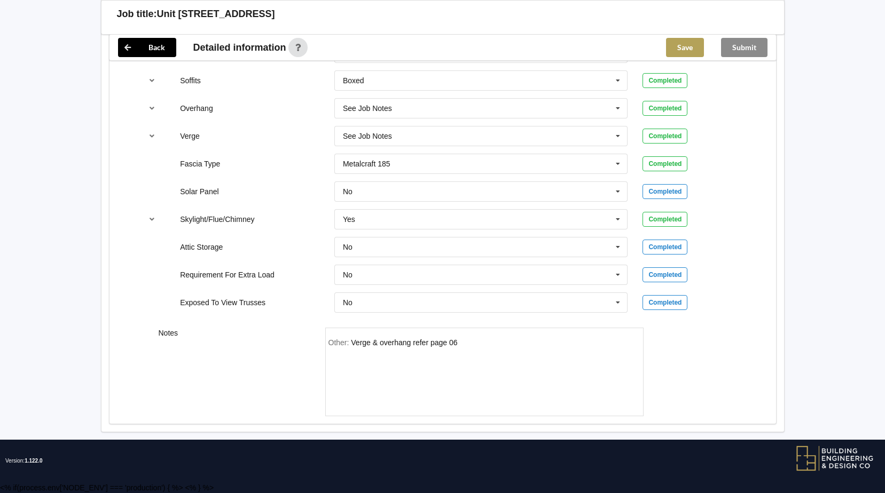
click at [674, 50] on button "Save" at bounding box center [685, 47] width 38 height 19
click at [745, 47] on button "Submit" at bounding box center [744, 47] width 46 height 19
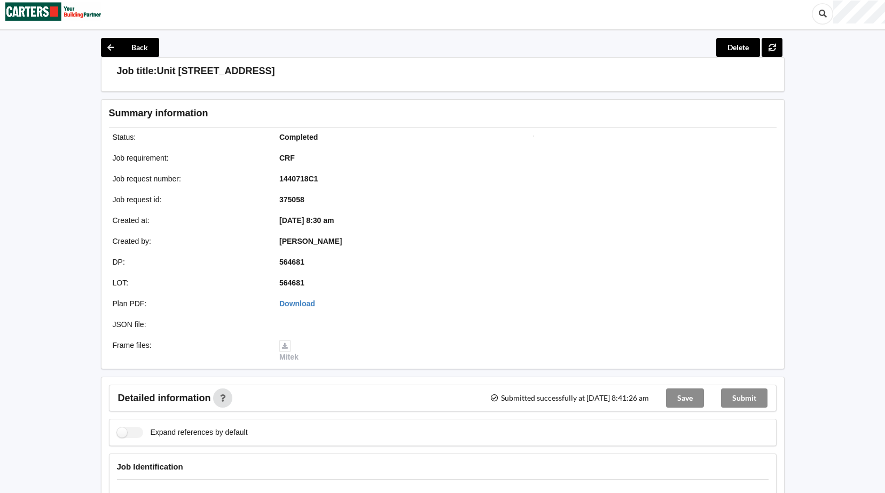
scroll to position [0, 0]
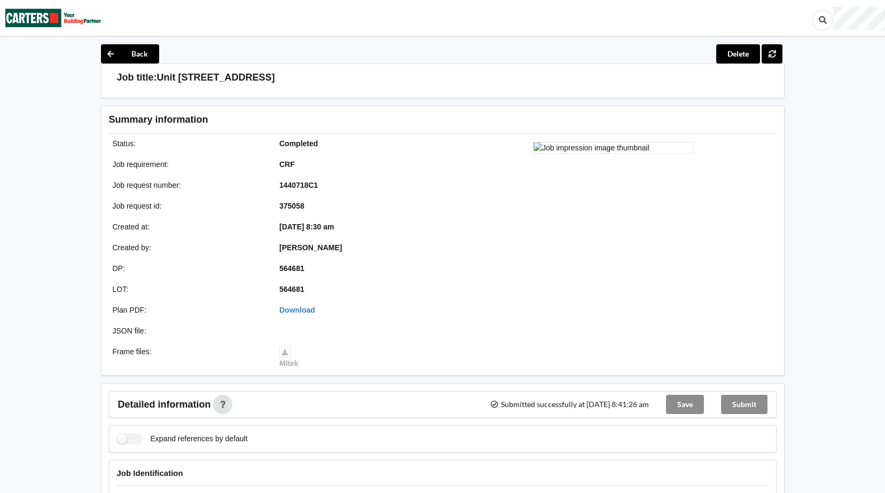
click at [42, 17] on img at bounding box center [53, 18] width 96 height 35
